Goal: Task Accomplishment & Management: Use online tool/utility

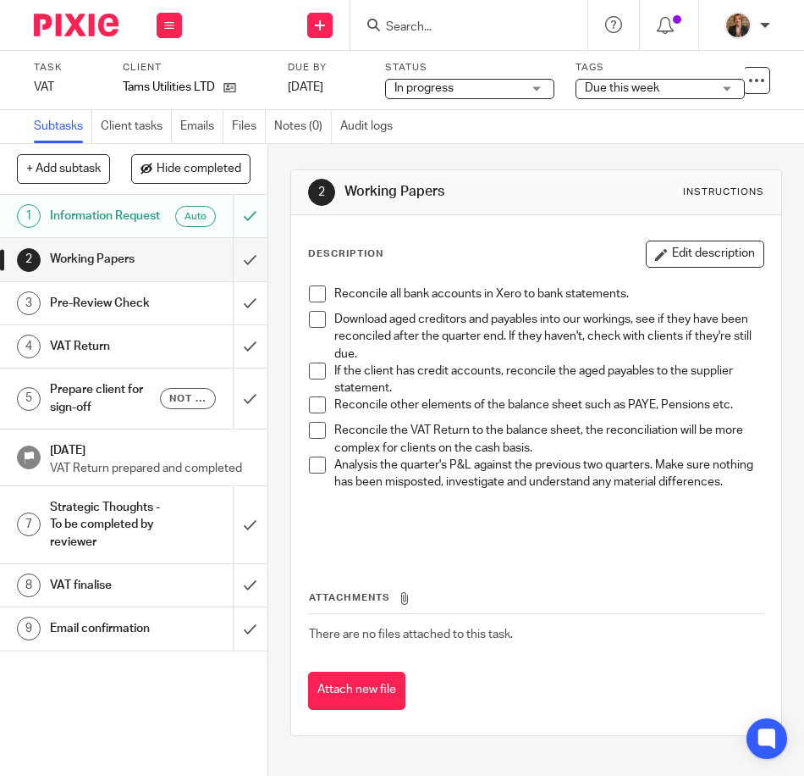
click at [319, 380] on li "If the client has credit accounts, reconcile the aged payables to the supplier …" at bounding box center [536, 379] width 455 height 35
click at [315, 371] on span at bounding box center [317, 370] width 17 height 17
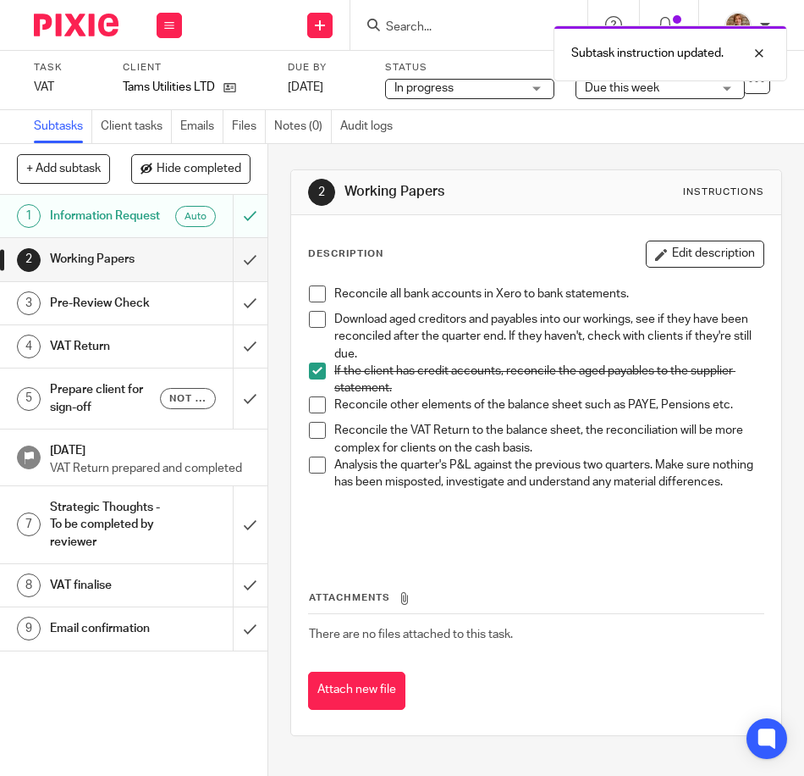
click at [489, 543] on p at bounding box center [548, 525] width 429 height 35
click at [316, 314] on span at bounding box center [317, 319] width 17 height 17
click at [320, 368] on span at bounding box center [317, 370] width 17 height 17
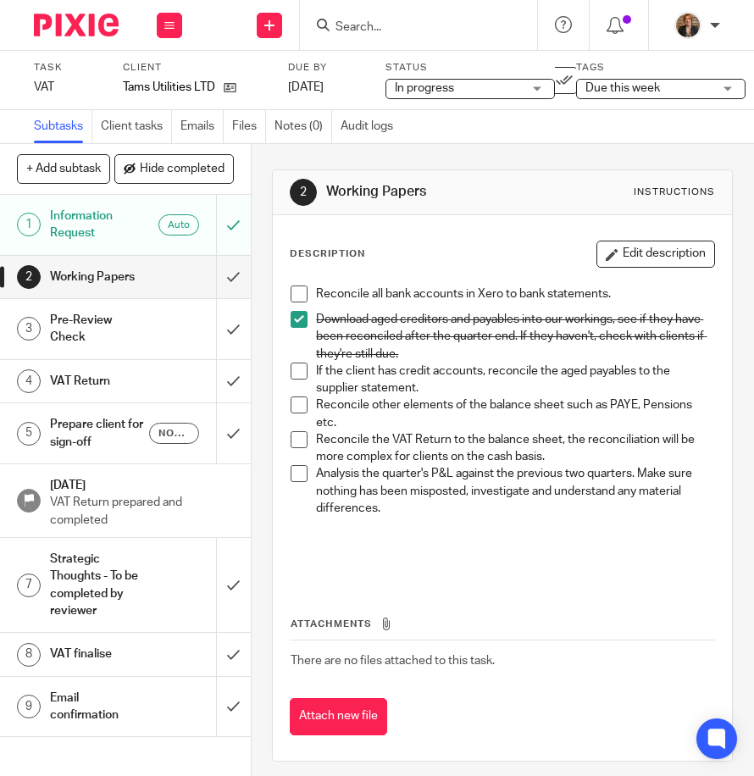
click at [292, 412] on span at bounding box center [298, 404] width 17 height 17
click at [517, 567] on p at bounding box center [515, 550] width 398 height 35
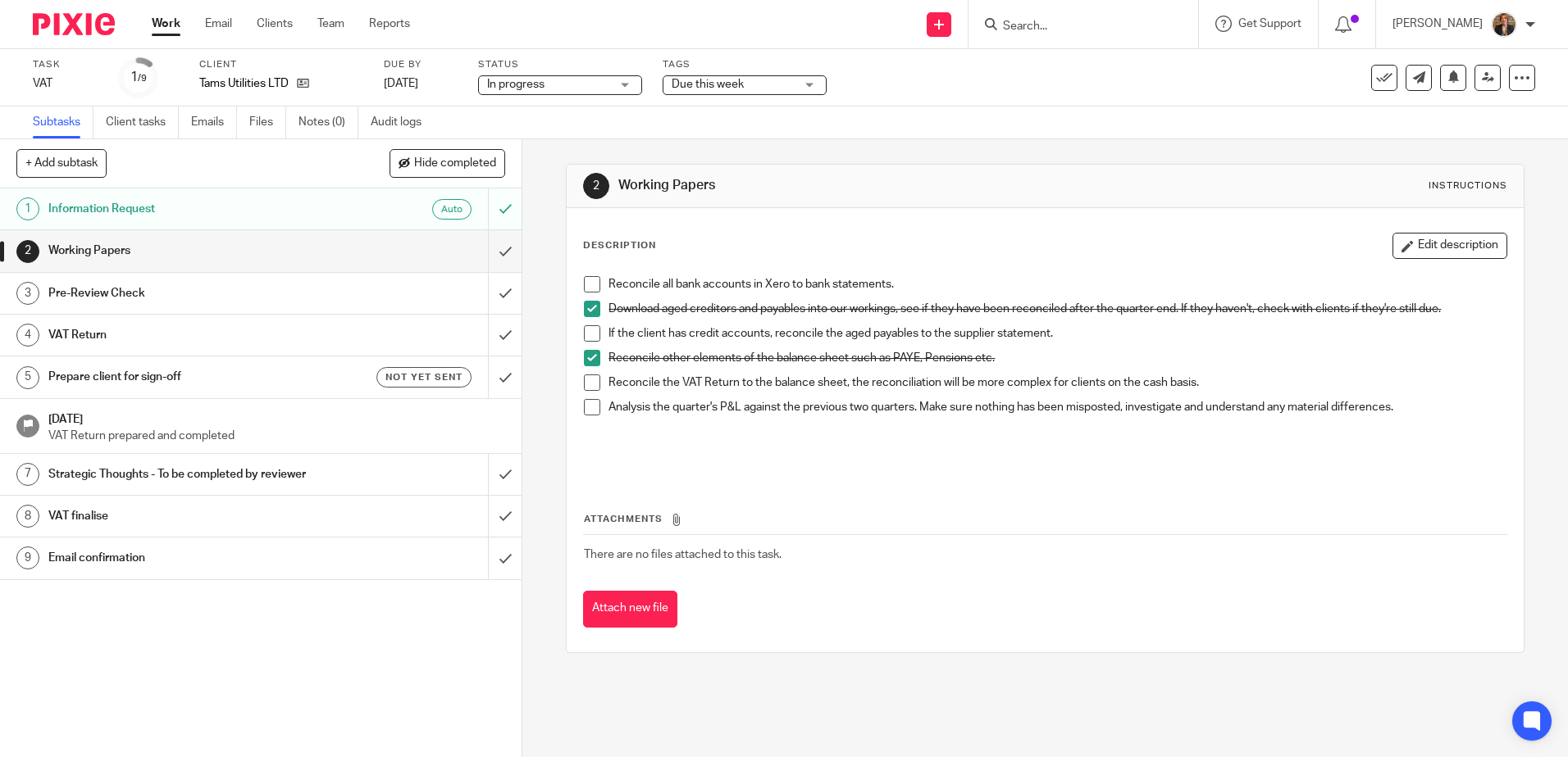
click at [82, 20] on img at bounding box center [74, 24] width 82 height 22
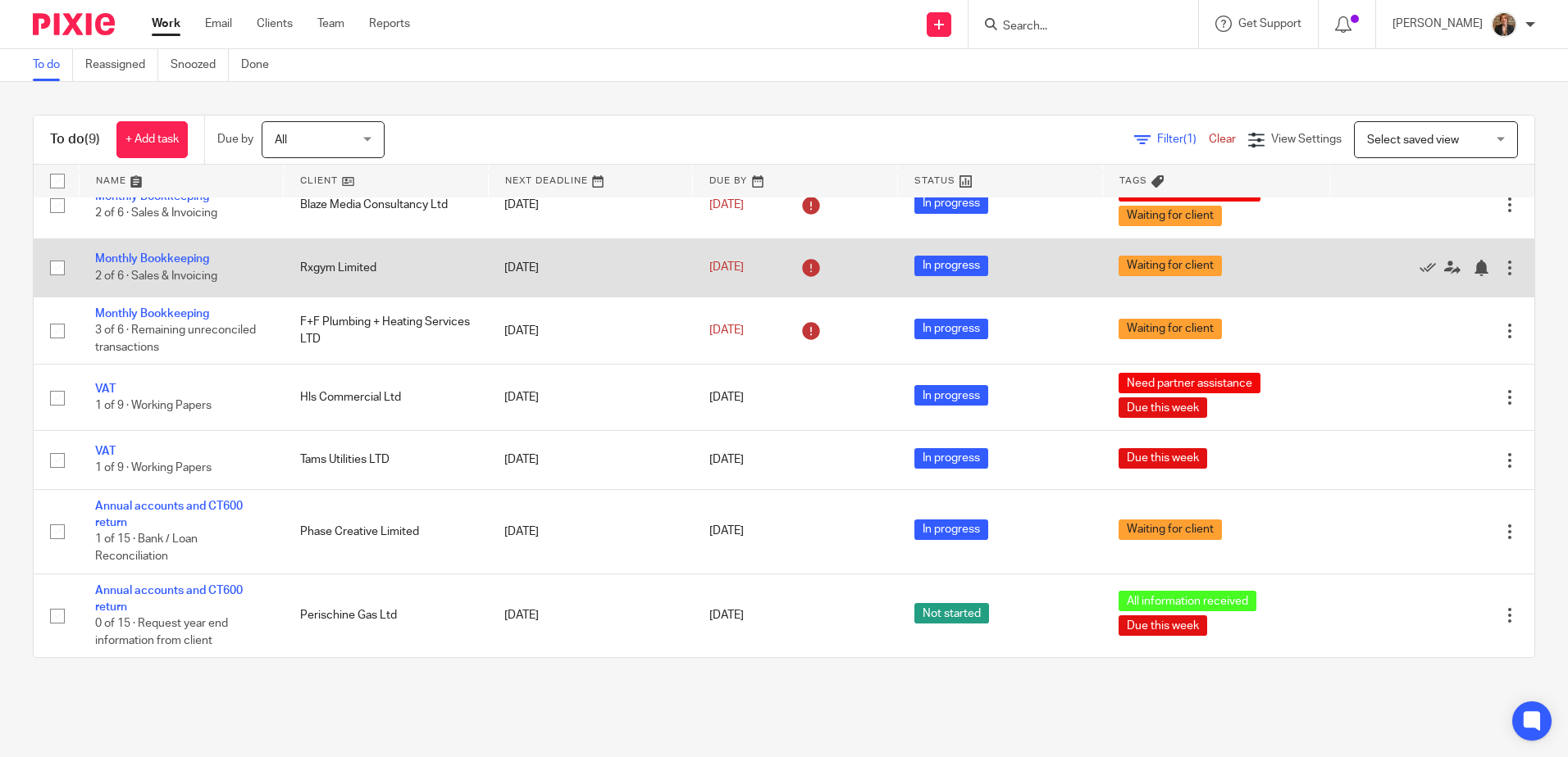
scroll to position [176, 0]
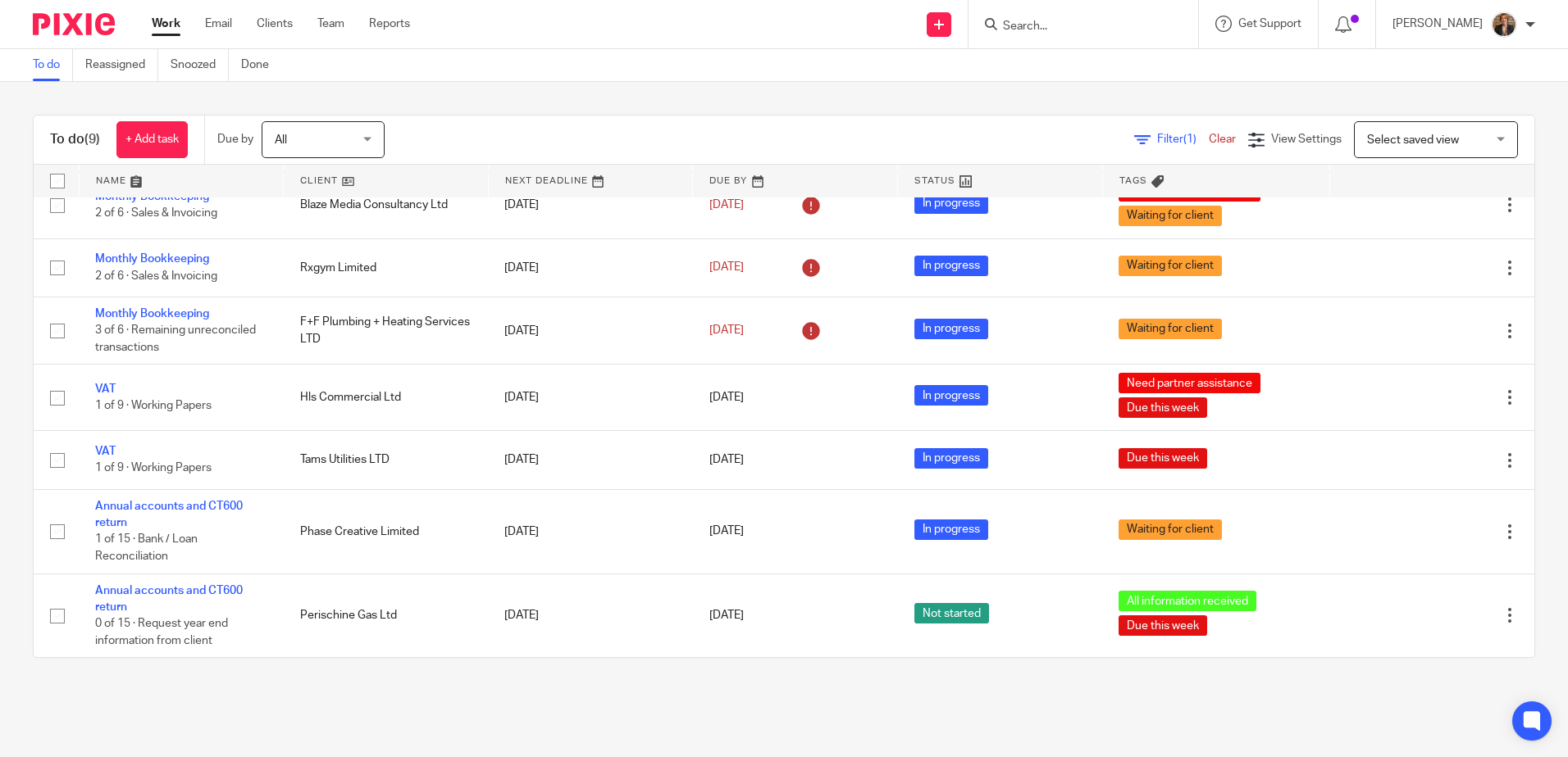
click at [1149, 29] on input "Search" at bounding box center [1075, 26] width 147 height 15
type input "key"
click at [1195, 73] on link at bounding box center [1148, 63] width 299 height 24
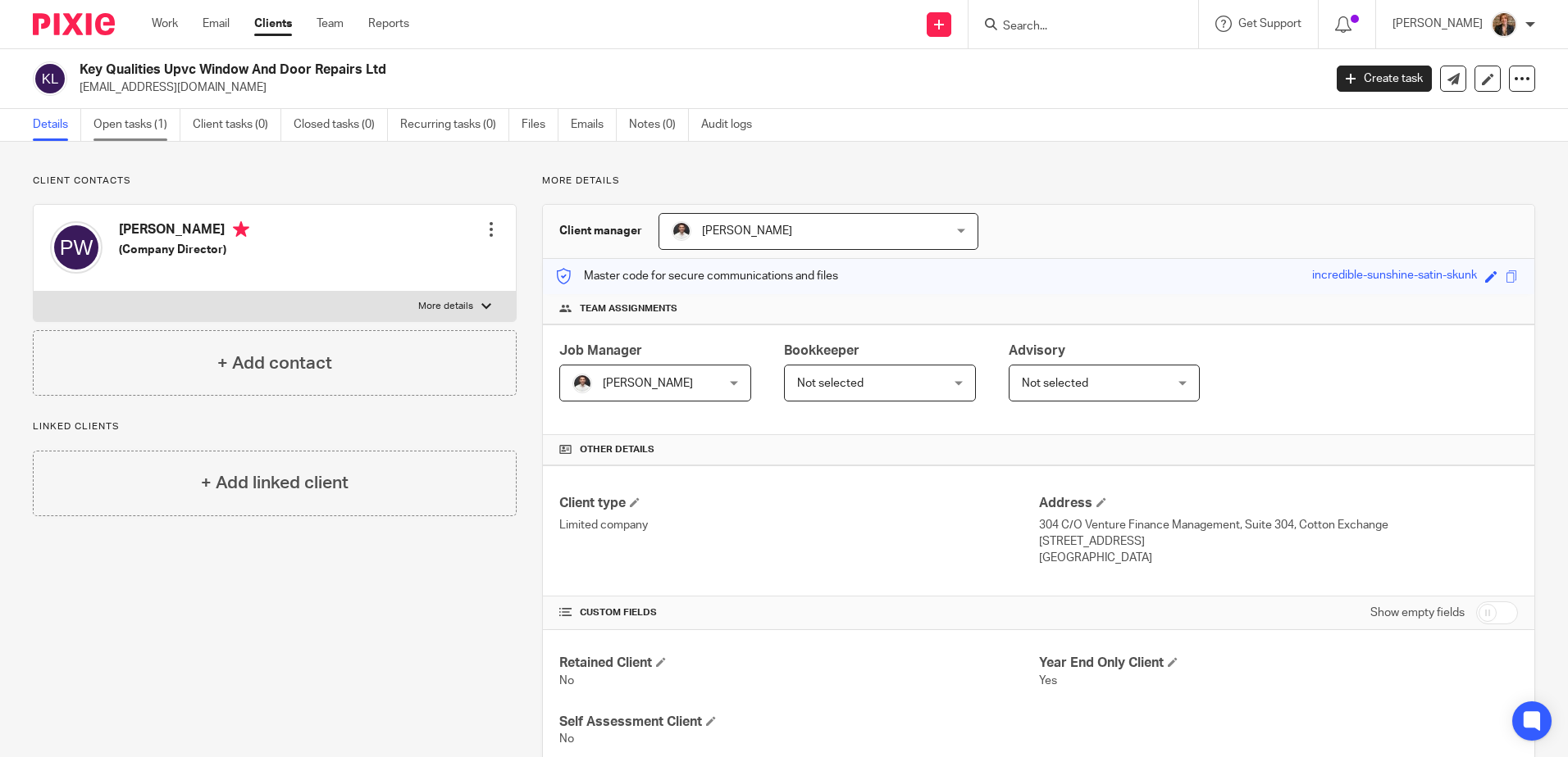
click at [126, 125] on link "Open tasks (1)" at bounding box center [138, 125] width 87 height 32
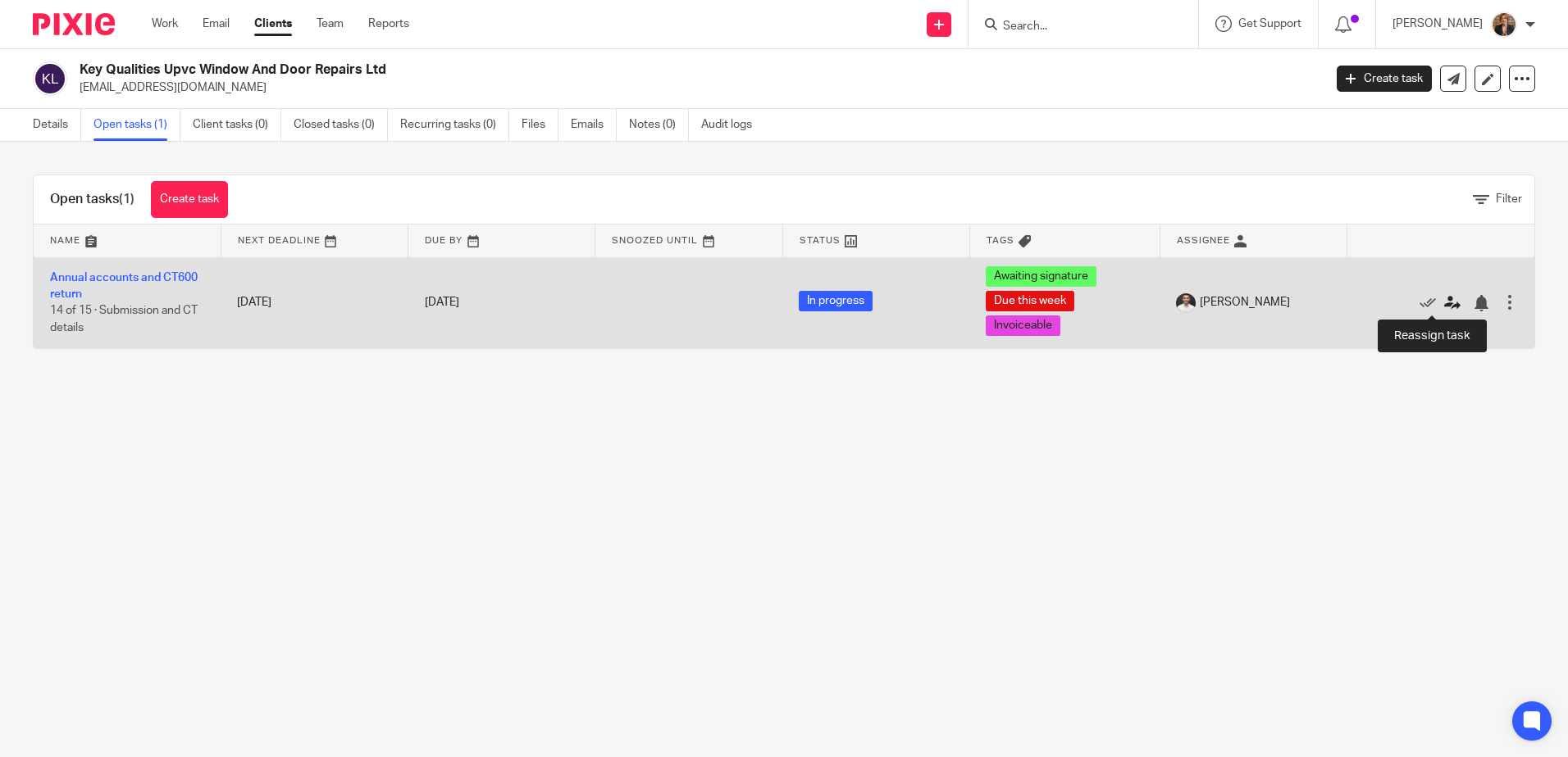
click at [1444, 297] on icon at bounding box center [1452, 303] width 16 height 16
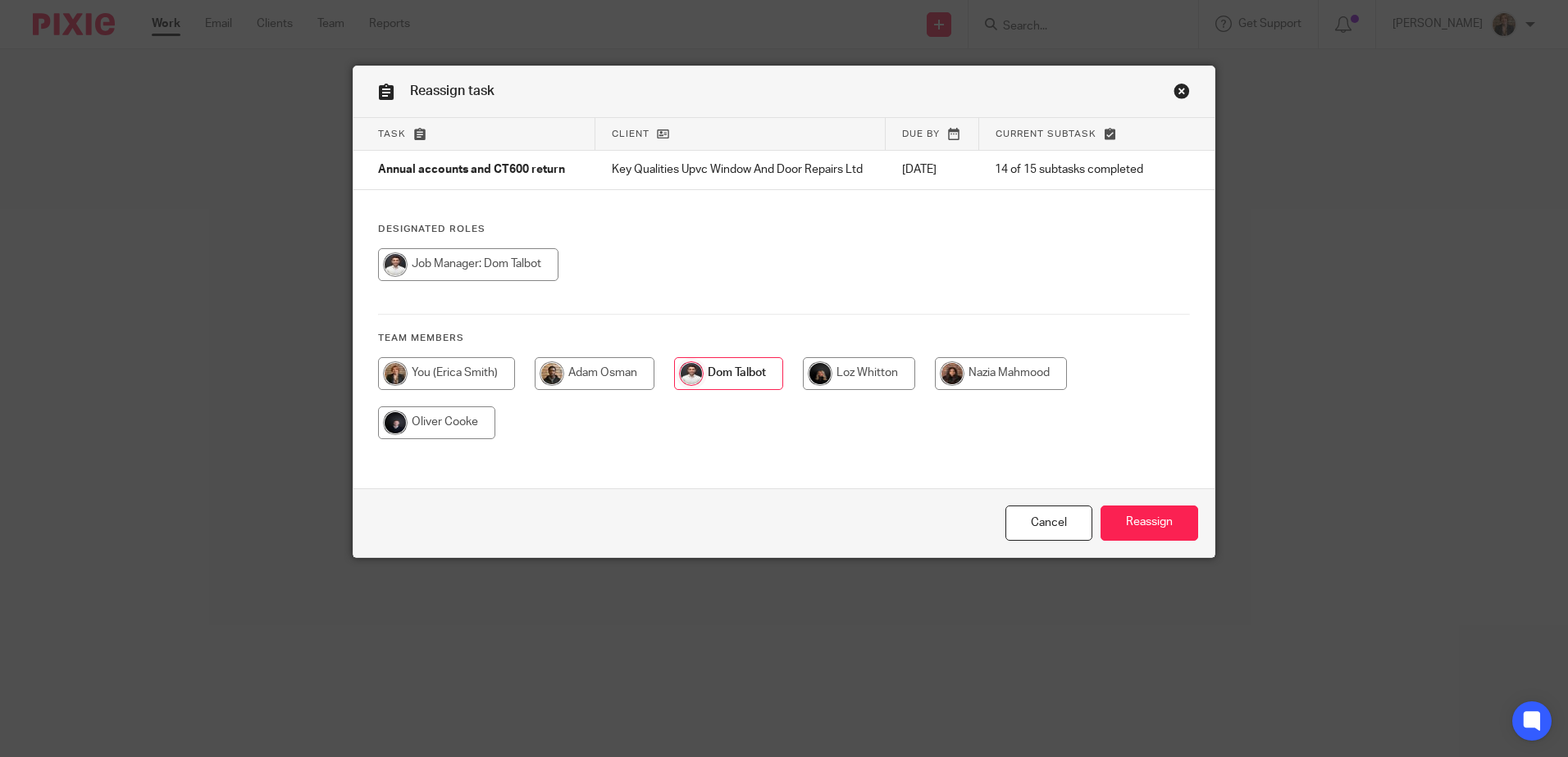
click at [407, 363] on input "radio" at bounding box center [446, 374] width 137 height 33
radio input "true"
click at [1175, 516] on input "Reassign" at bounding box center [1149, 523] width 98 height 35
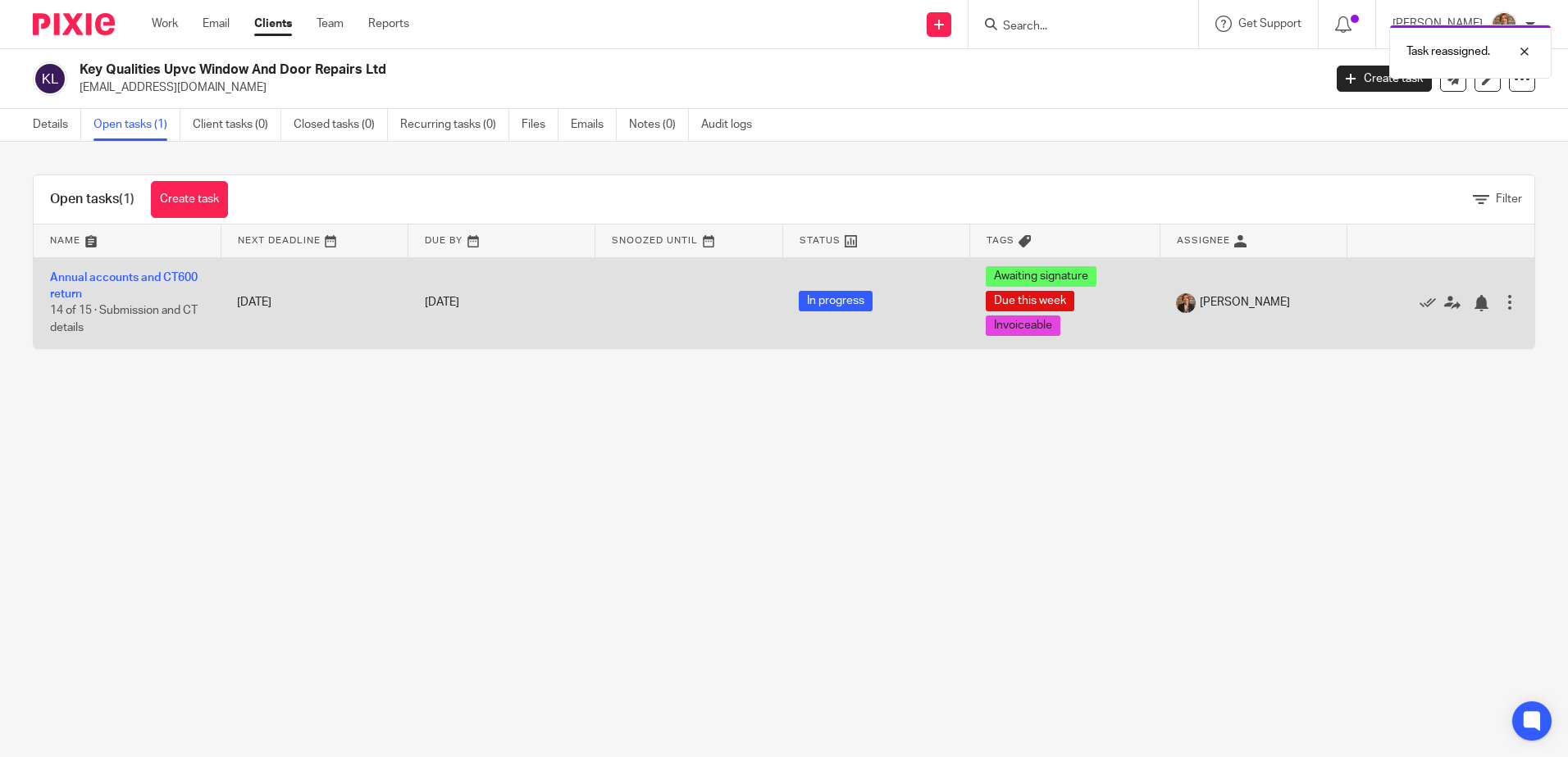
click at [181, 270] on td "Annual accounts and CT600 return 14 of 15 · Submission and CT details" at bounding box center [127, 303] width 187 height 91
click at [179, 276] on link "Annual accounts and CT600 return" at bounding box center [124, 286] width 147 height 28
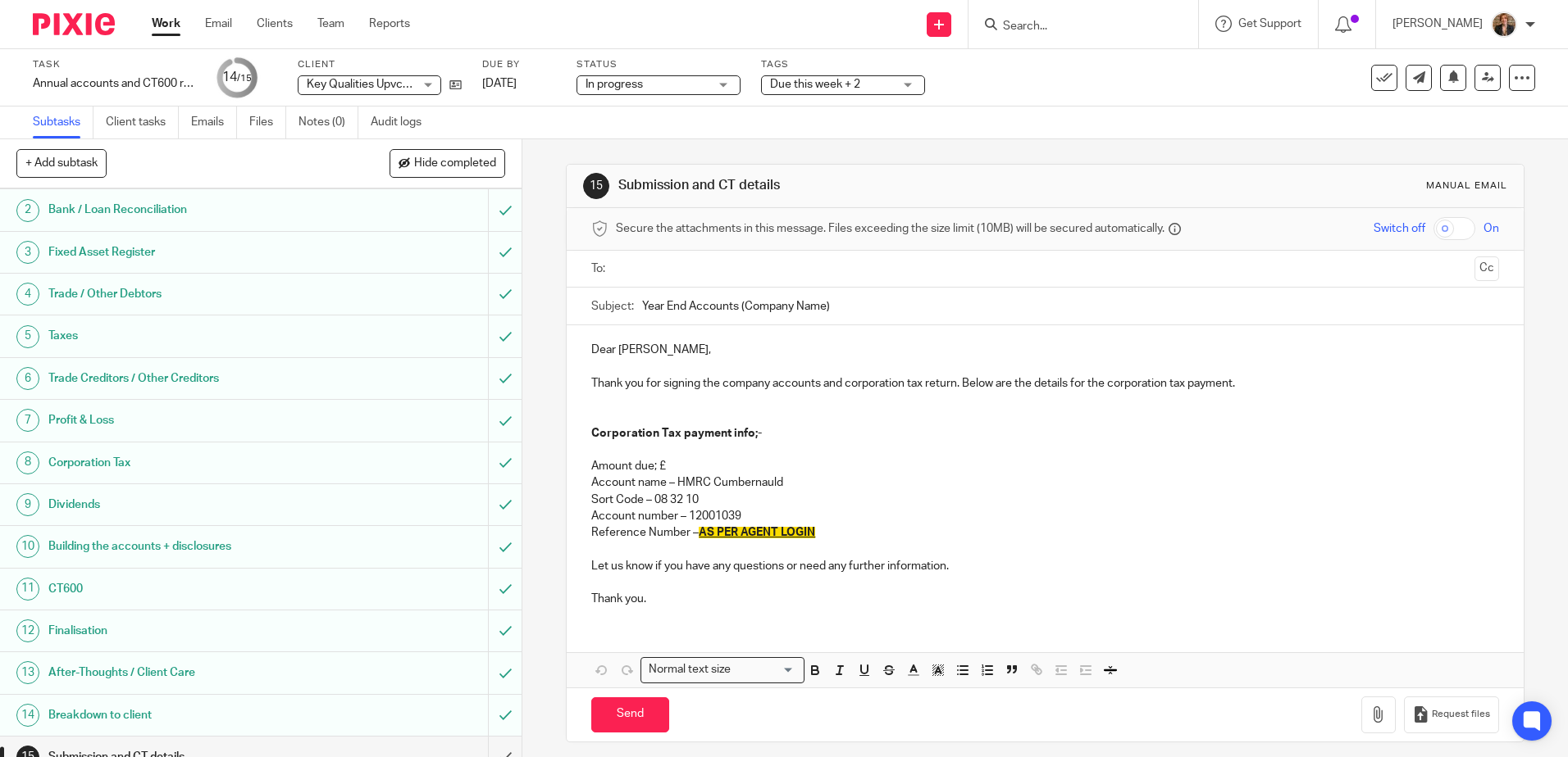
scroll to position [62, 0]
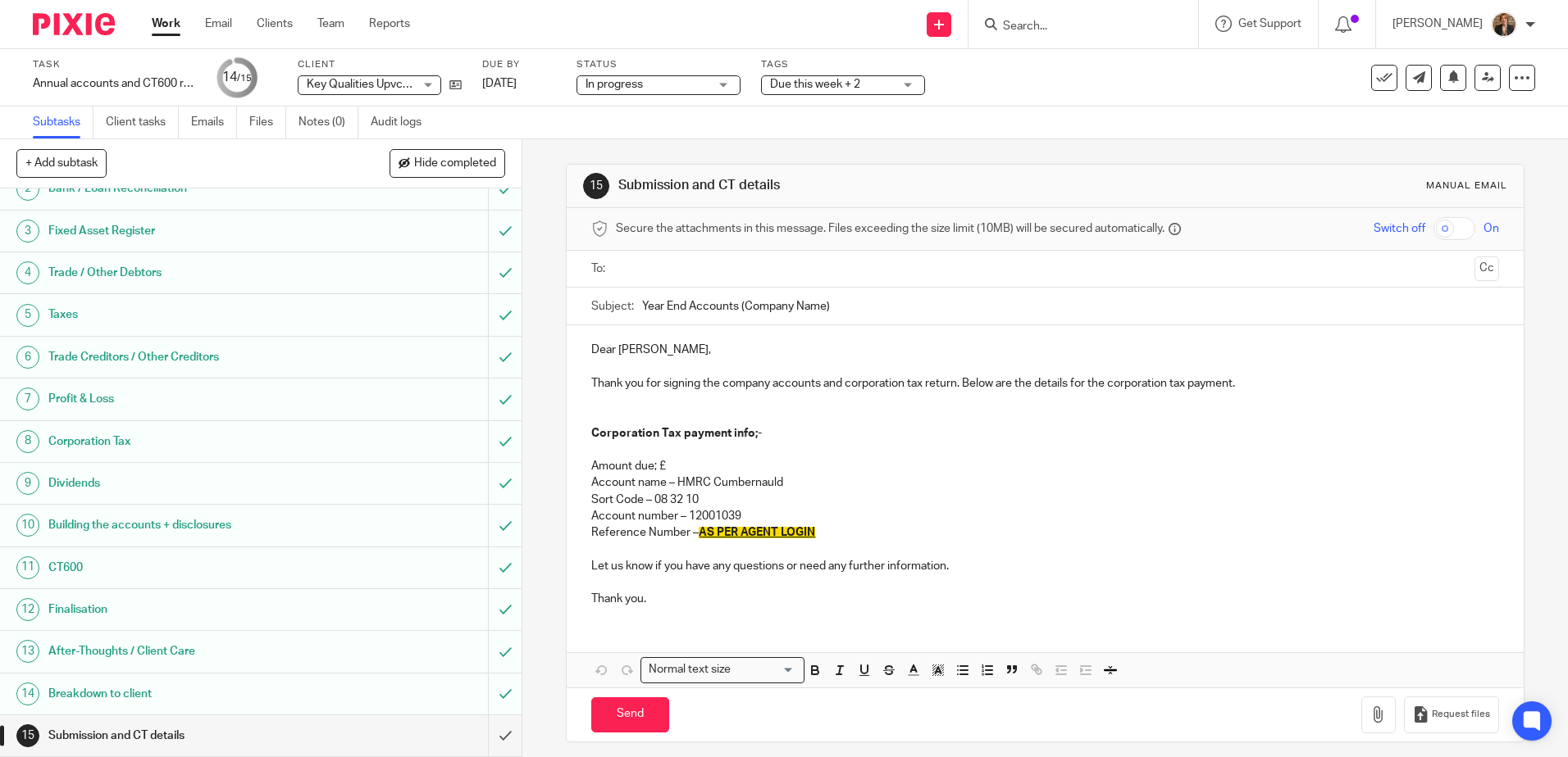
drag, startPoint x: 739, startPoint y: 262, endPoint x: 864, endPoint y: 280, distance: 126.3
click at [739, 262] on input "text" at bounding box center [1044, 268] width 845 height 18
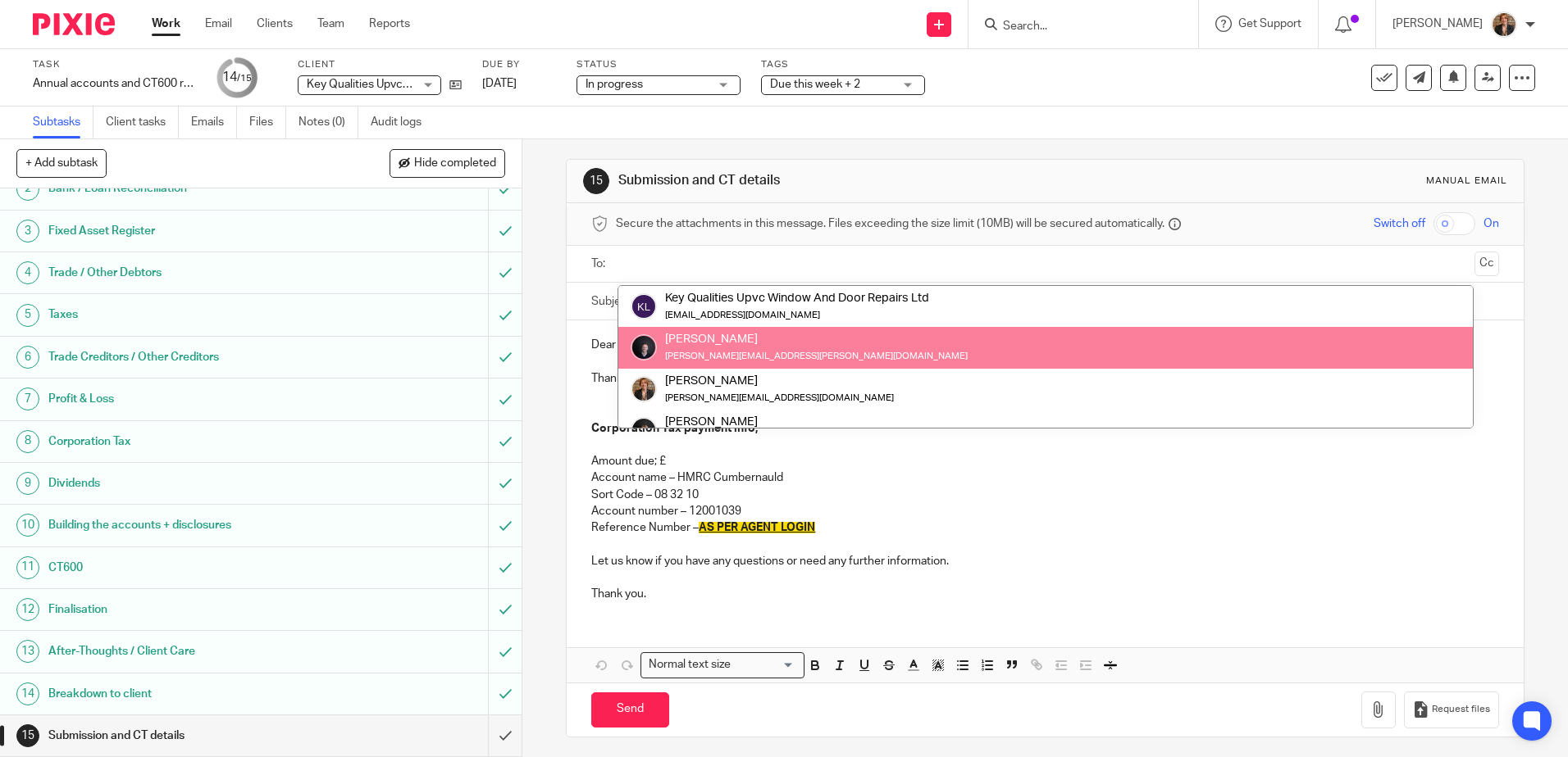
scroll to position [0, 0]
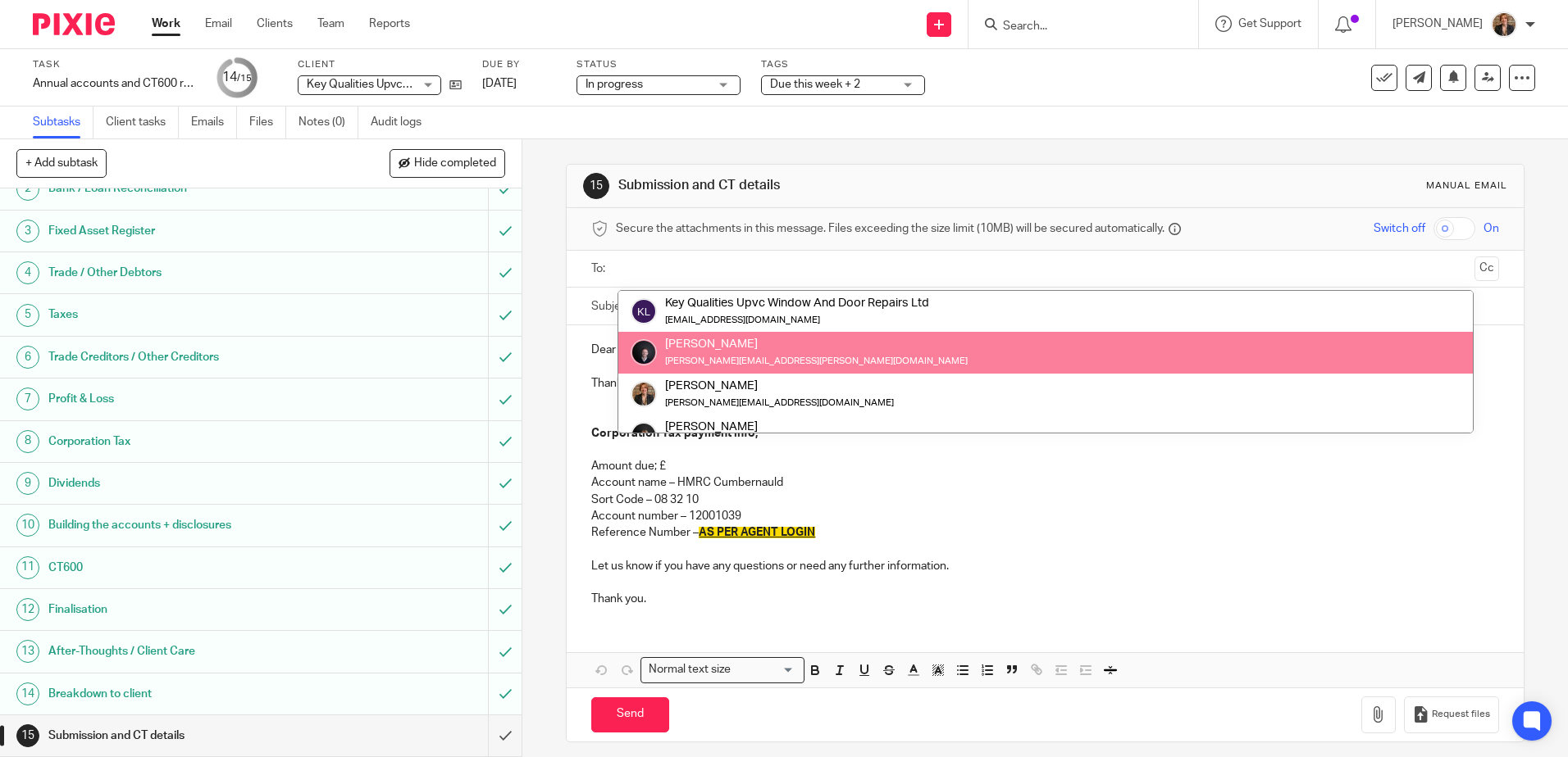
click at [549, 341] on div "15 Submission and CT details Manual email Secure the attachments in this messag…" at bounding box center [1045, 448] width 1046 height 618
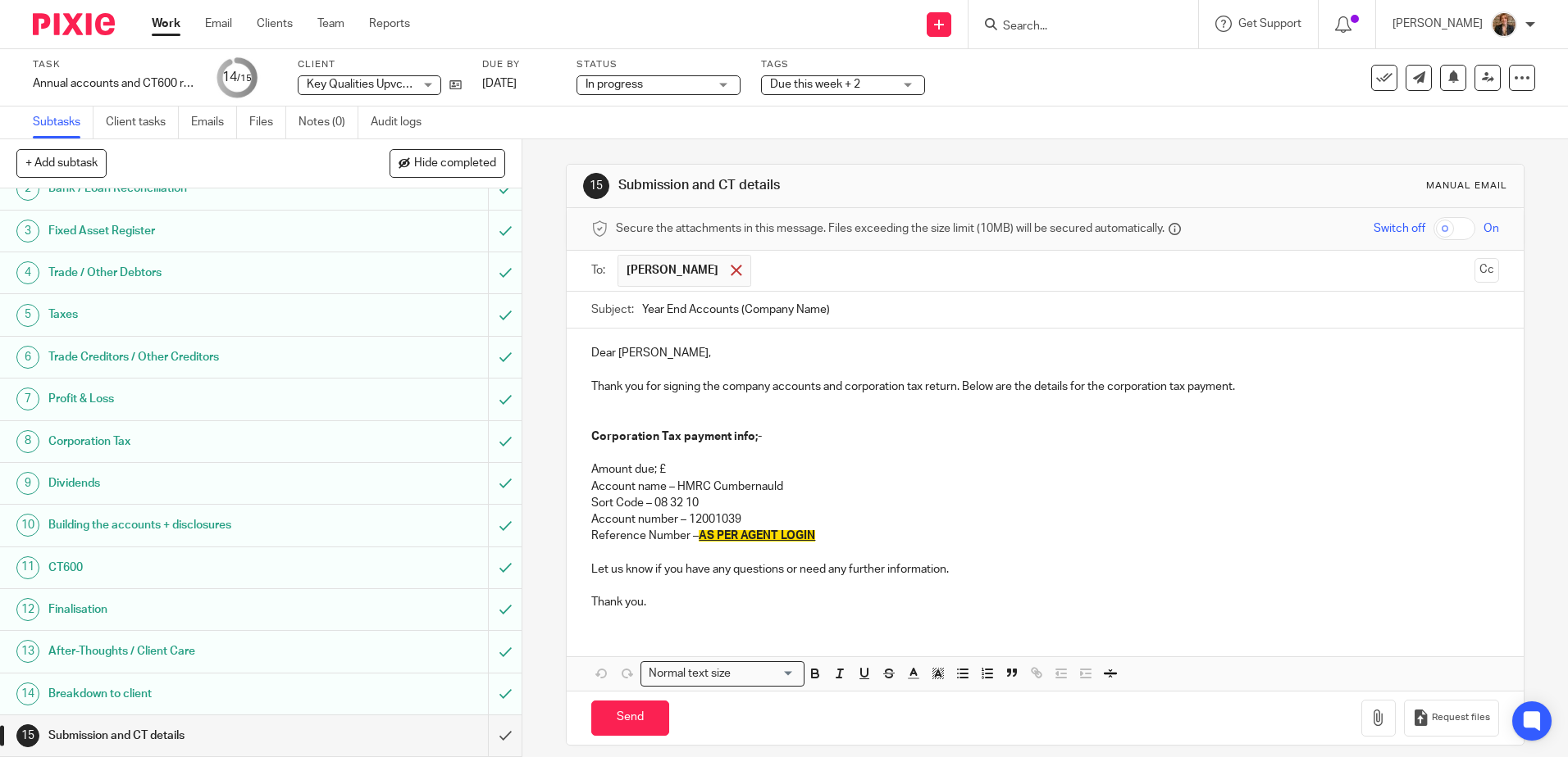
click at [726, 261] on div at bounding box center [735, 270] width 18 height 24
click at [692, 271] on input "text" at bounding box center [1044, 268] width 845 height 18
click at [845, 322] on input "Year End Accounts (Company Name)" at bounding box center [1070, 310] width 856 height 37
click at [1034, 301] on input "Year End Accounts Key Qualities UPVC Window" at bounding box center [1070, 310] width 856 height 37
type input "Year End Accounts Key Qualities UPVC Window and Door Repairs"
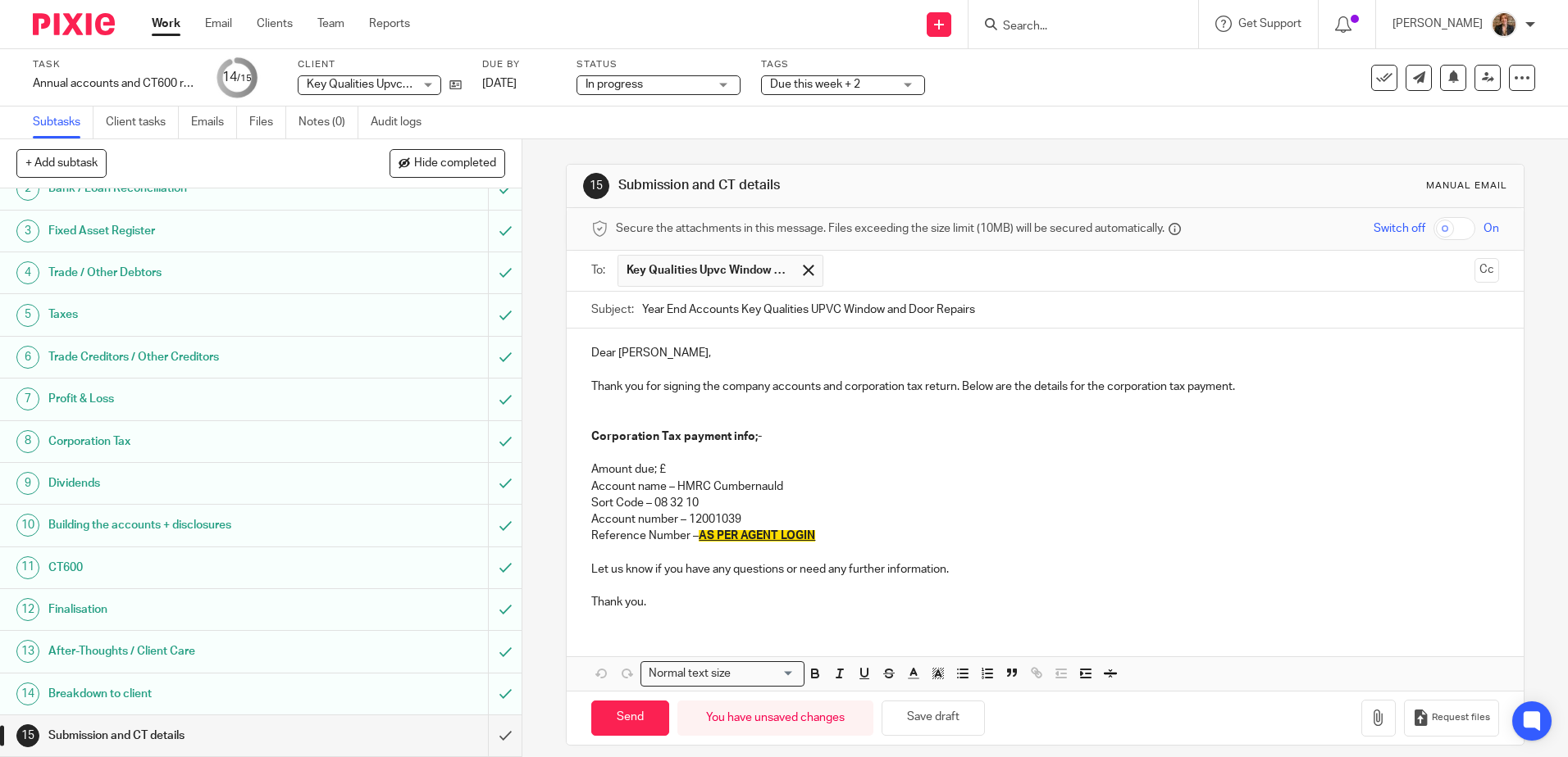
click at [1129, 500] on p "Sort Code – 08 32 10" at bounding box center [1045, 502] width 907 height 16
click at [688, 454] on p at bounding box center [1045, 453] width 907 height 16
click at [668, 464] on p "Amount due; £" at bounding box center [1045, 469] width 907 height 16
click at [695, 459] on p at bounding box center [1045, 453] width 907 height 16
click at [672, 470] on p "Amount due; £" at bounding box center [1045, 469] width 907 height 16
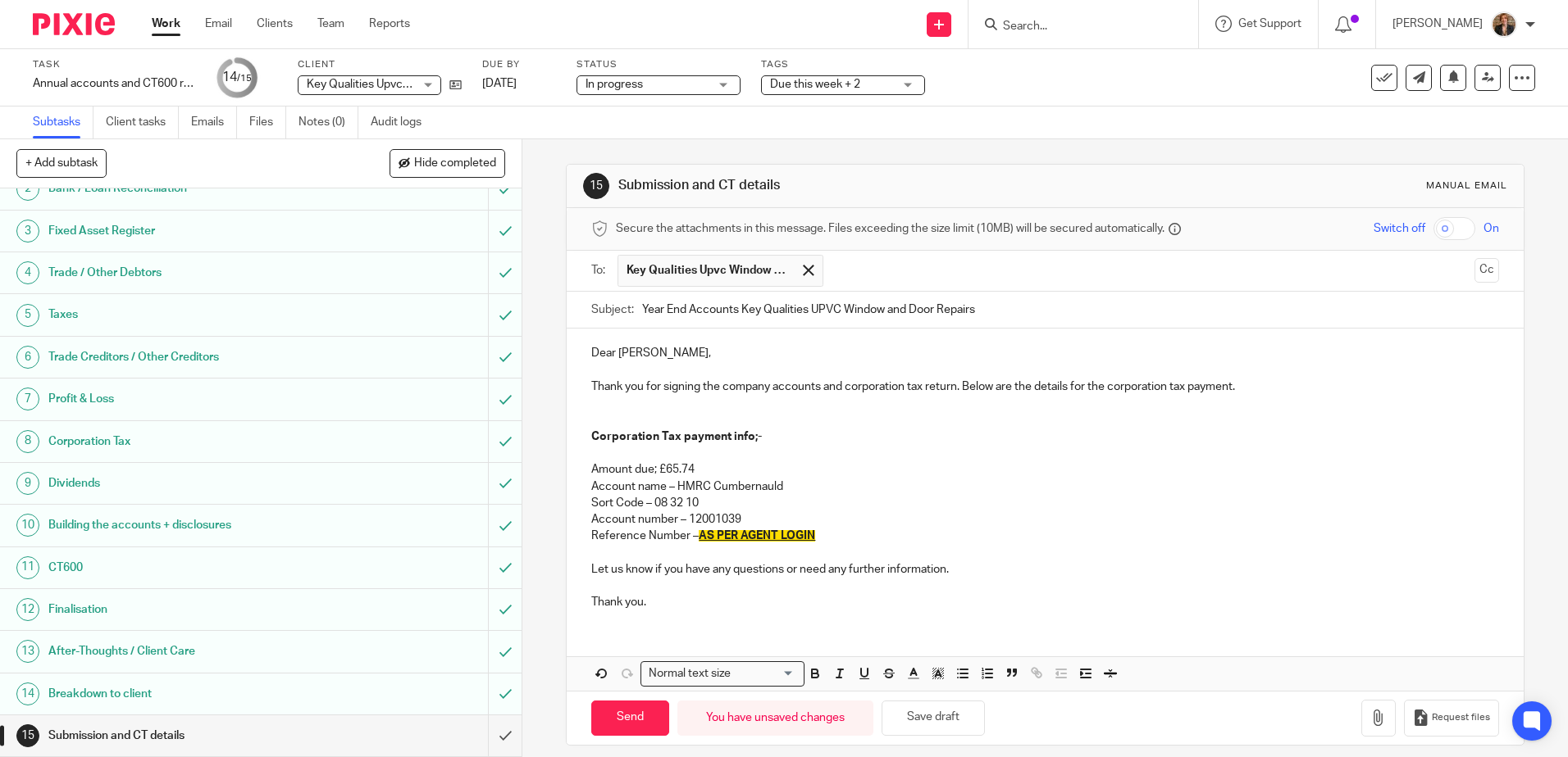
click at [822, 530] on p "Reference Number – AS PER AGENT LOGIN" at bounding box center [1045, 535] width 907 height 16
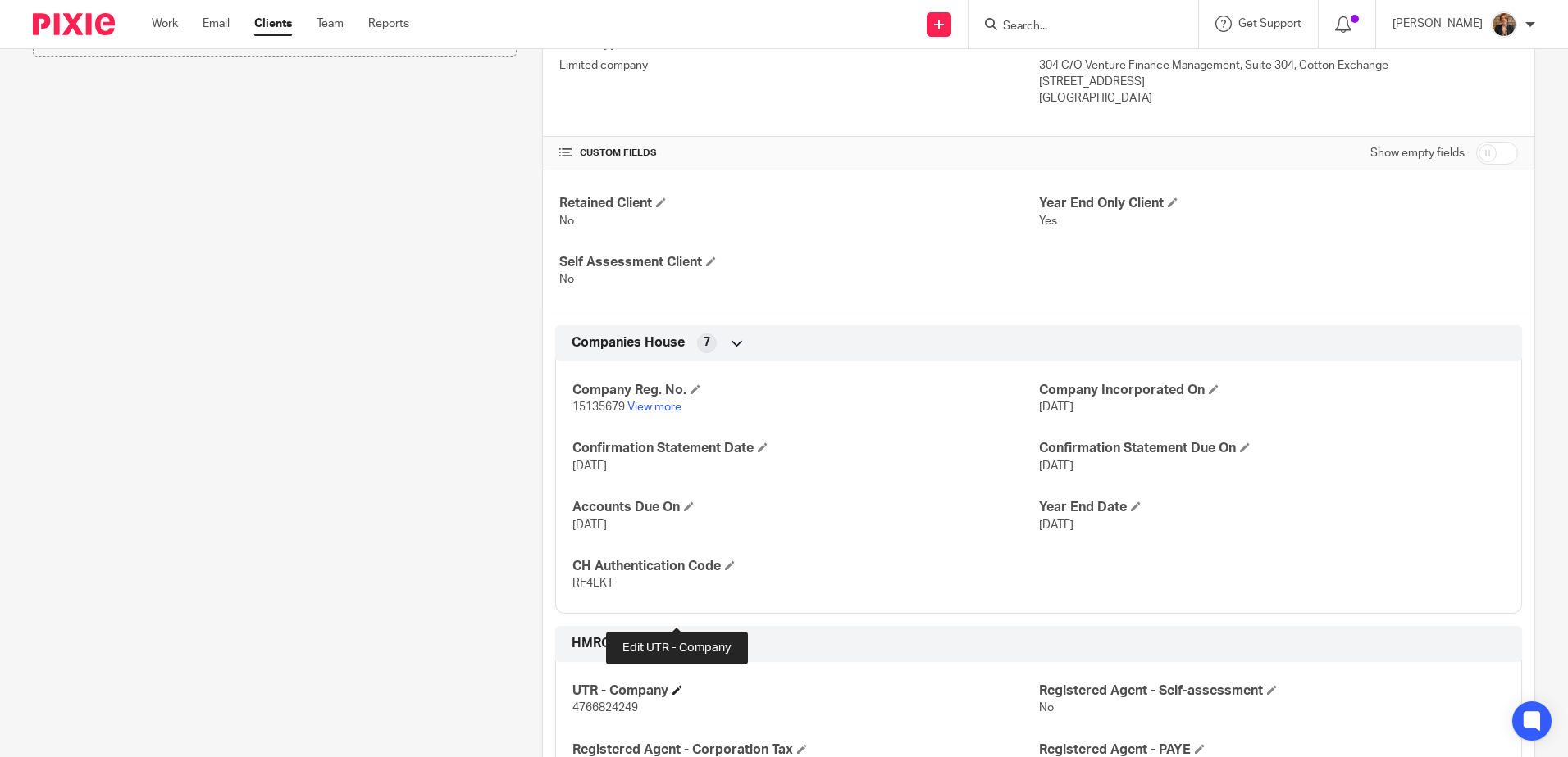
scroll to position [531, 0]
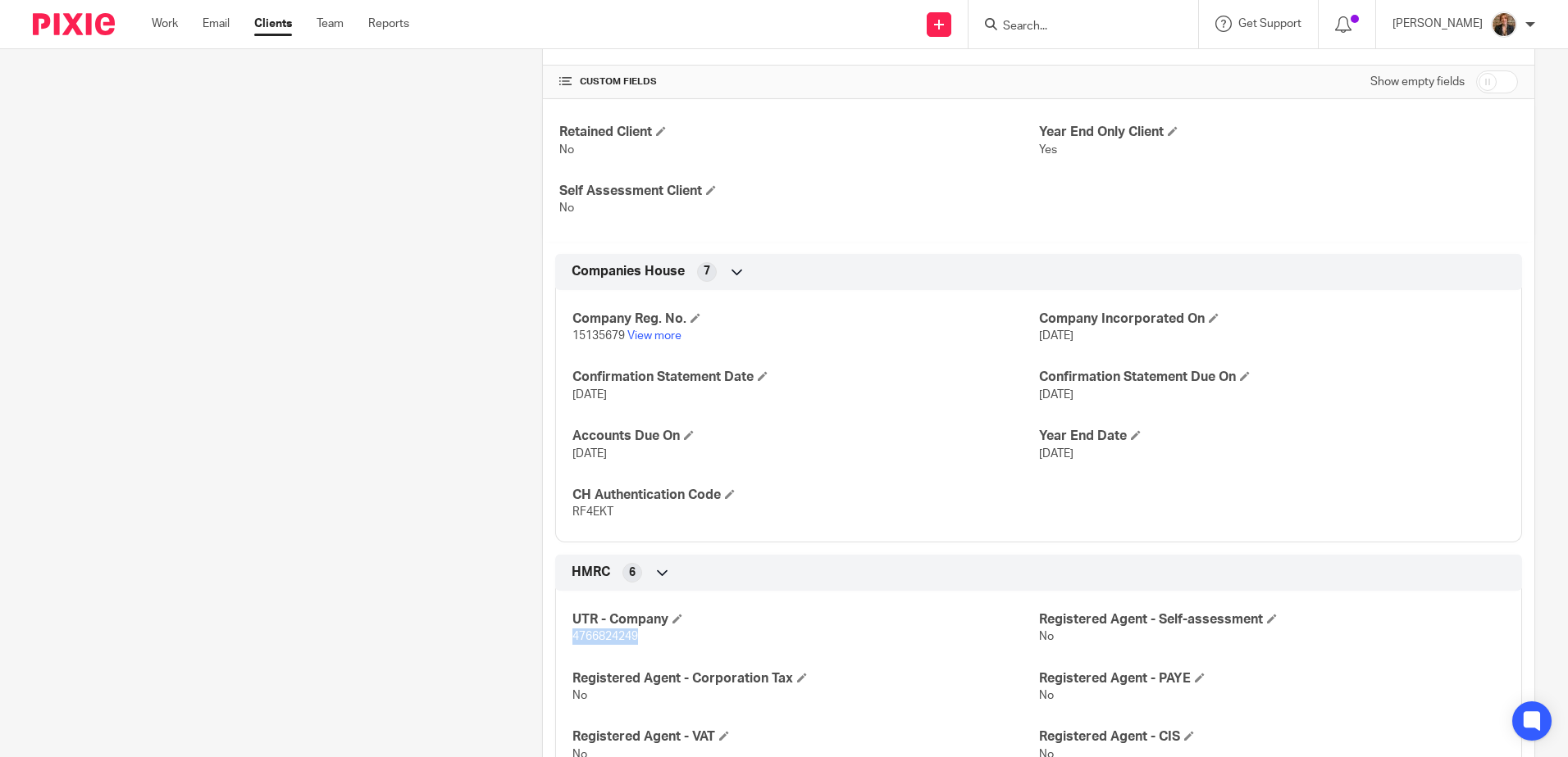
drag, startPoint x: 563, startPoint y: 641, endPoint x: 667, endPoint y: 642, distance: 104.0
click at [667, 642] on div "UTR - Company 4766824249 Registered Agent - Self-assessment No Registered Agent…" at bounding box center [1038, 681] width 967 height 206
copy span "4766824249"
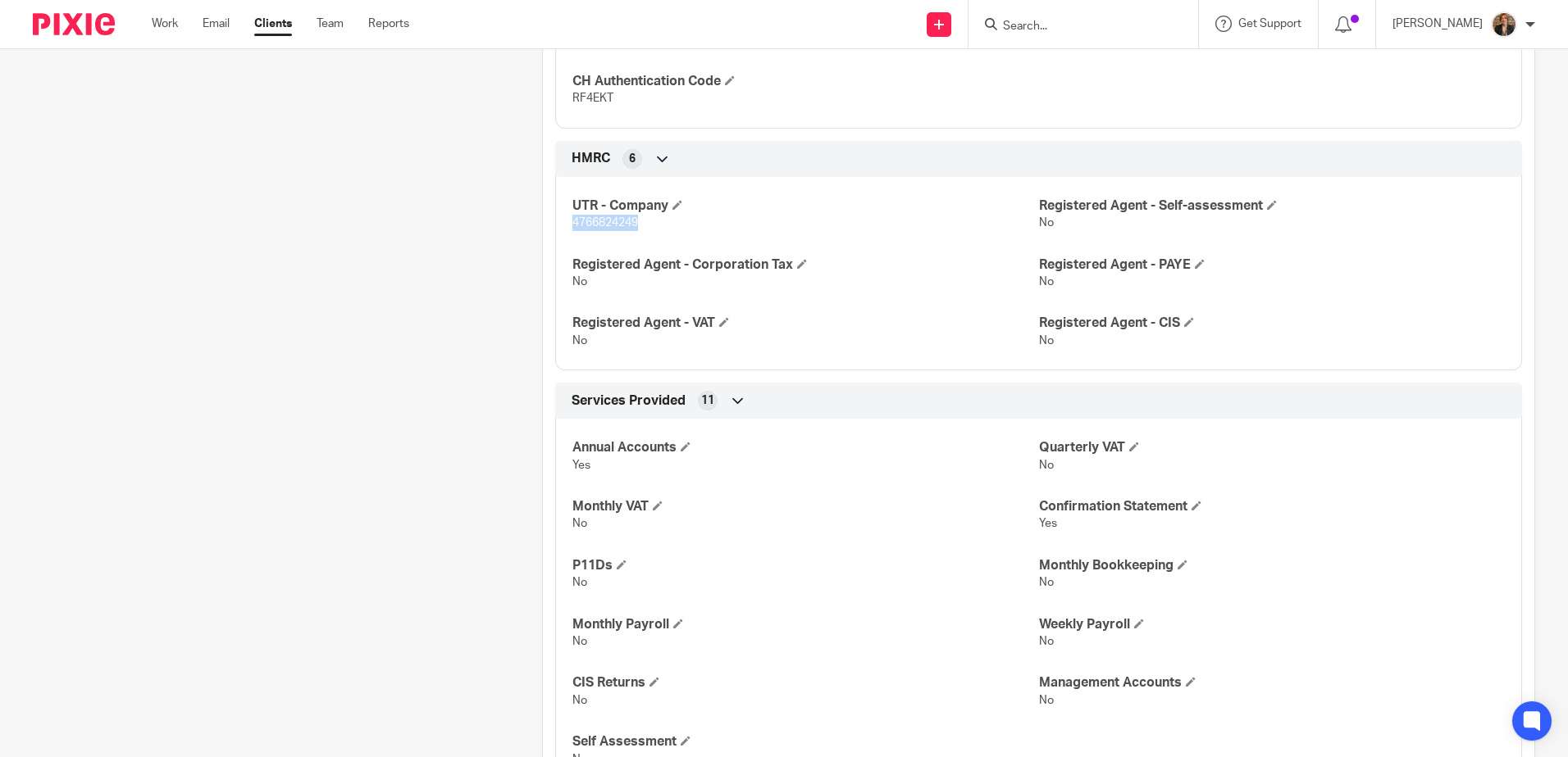
scroll to position [804, 0]
